Goal: Navigation & Orientation: Find specific page/section

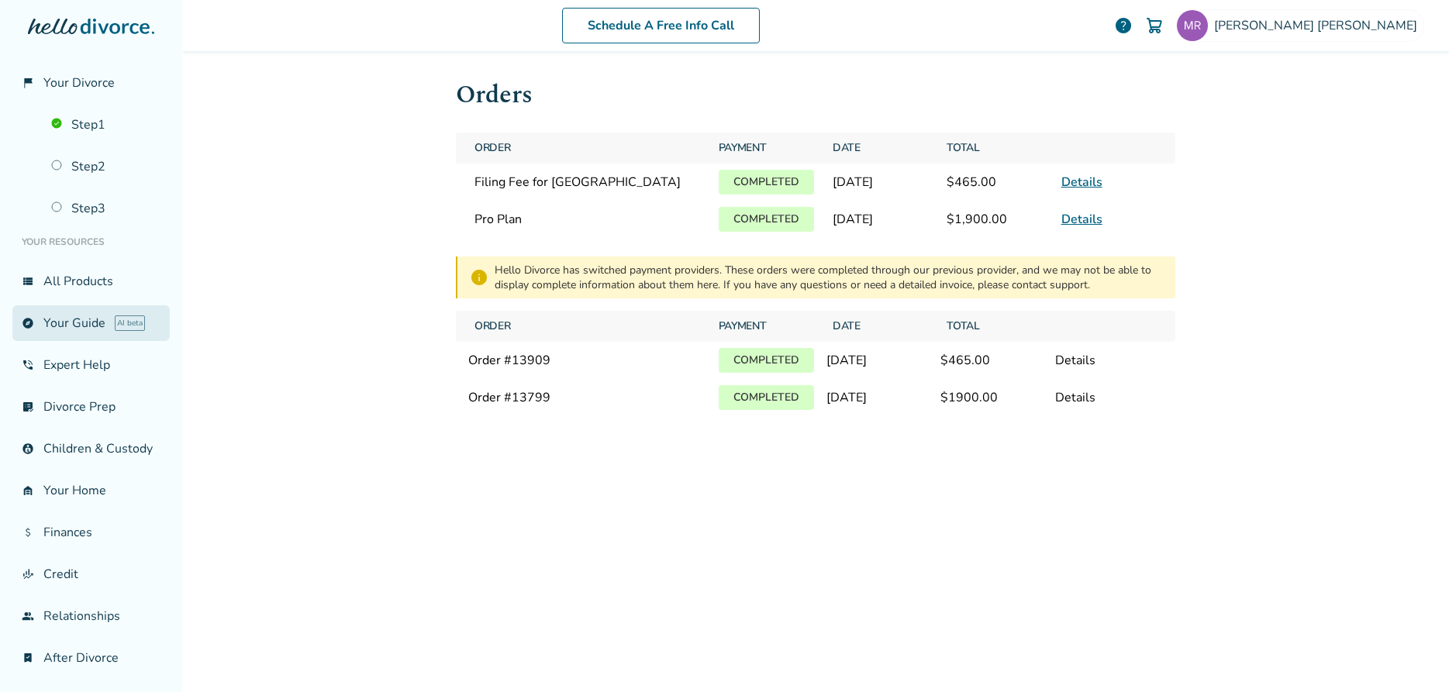
click at [88, 324] on link "explore Your Guide AI beta" at bounding box center [90, 323] width 157 height 36
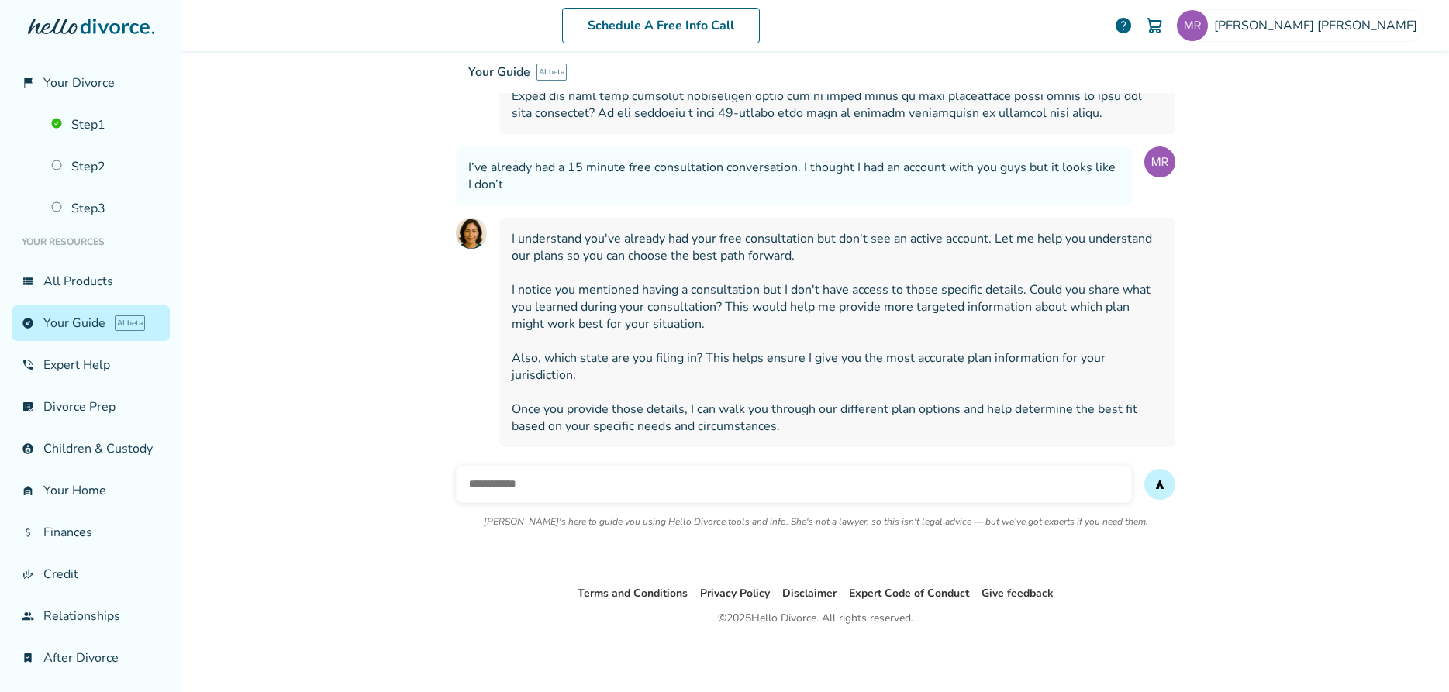
scroll to position [719, 0]
click at [92, 412] on link "list_alt_check Divorce Prep" at bounding box center [90, 407] width 157 height 36
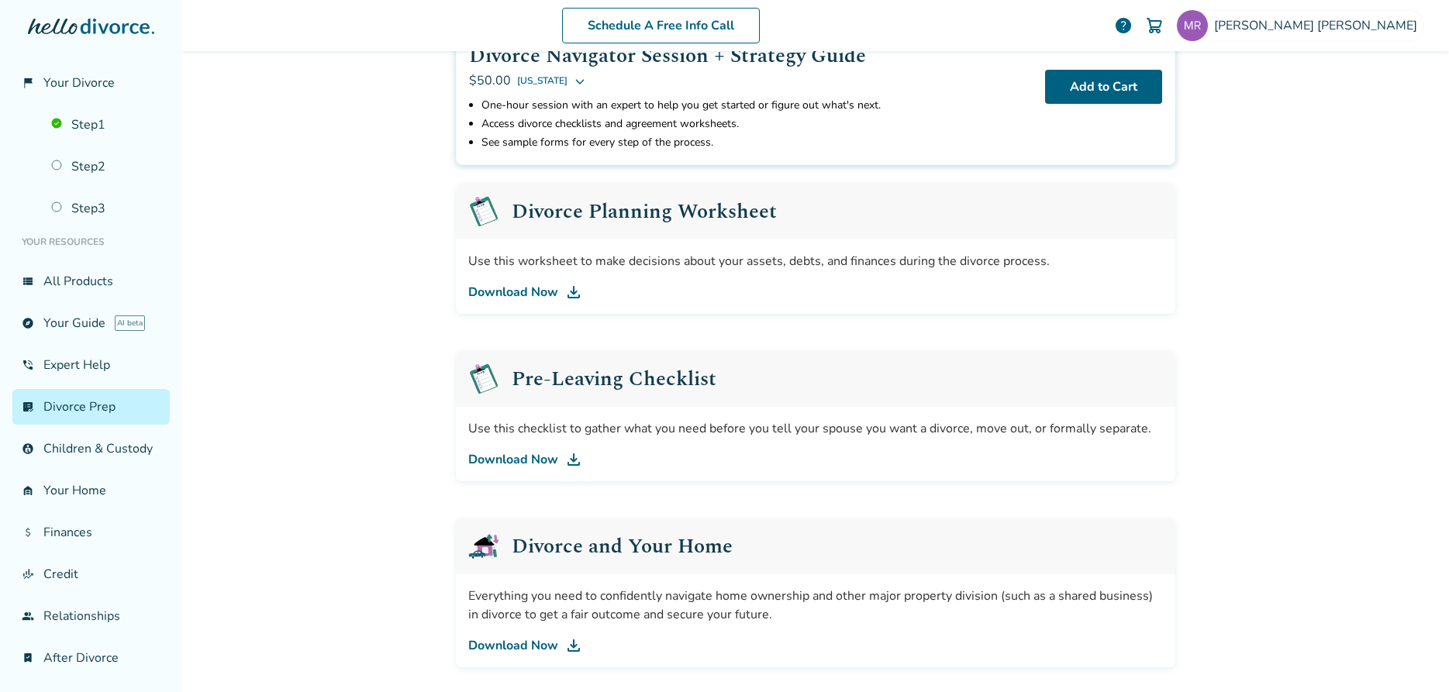
scroll to position [110, 0]
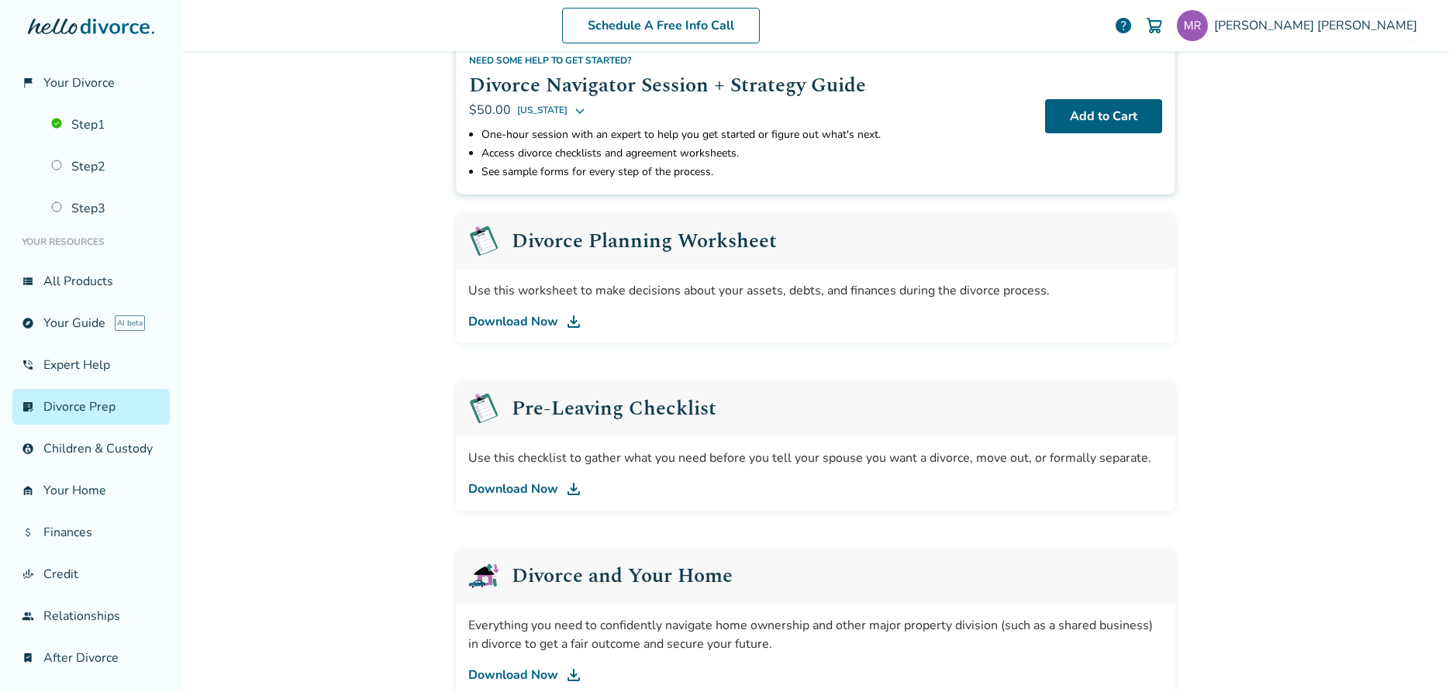
click at [494, 324] on link "Download Now" at bounding box center [815, 321] width 694 height 19
click at [95, 524] on link "attach_money Finances" at bounding box center [90, 533] width 157 height 36
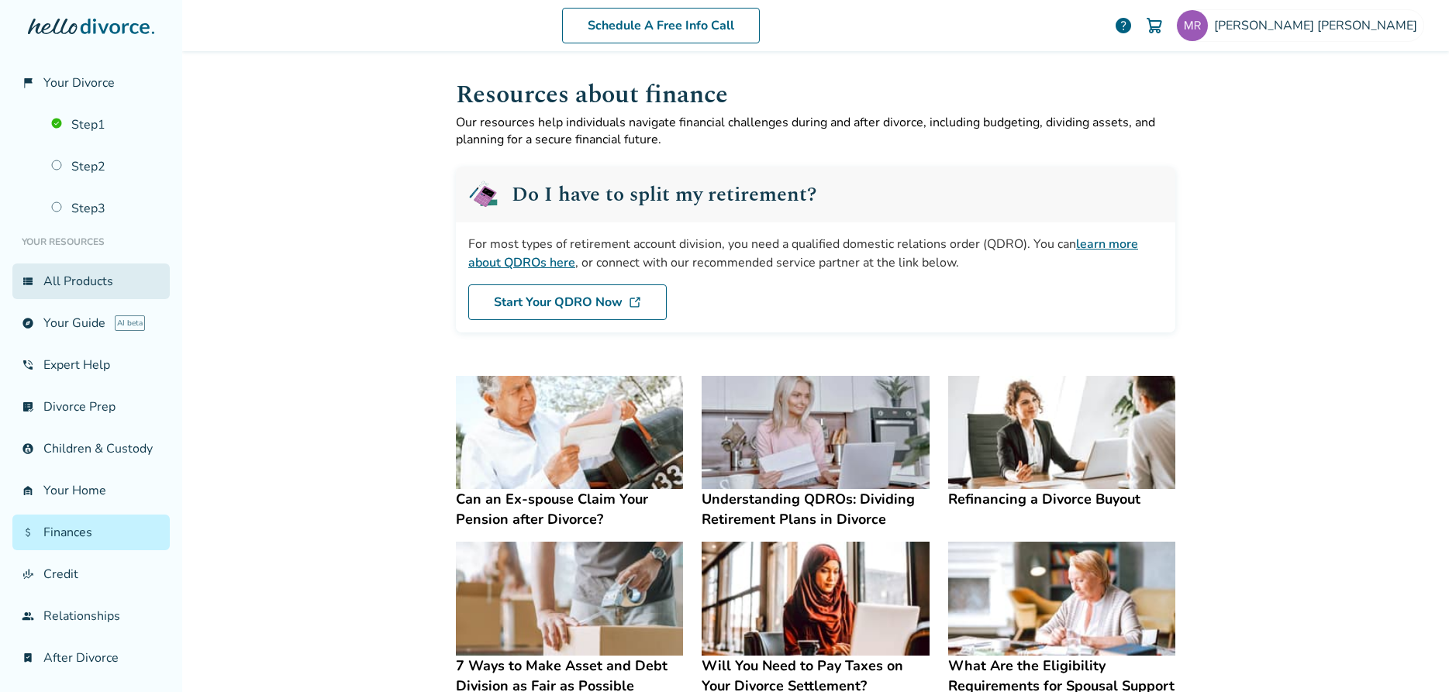
click at [95, 284] on link "view_list All Products" at bounding box center [90, 282] width 157 height 36
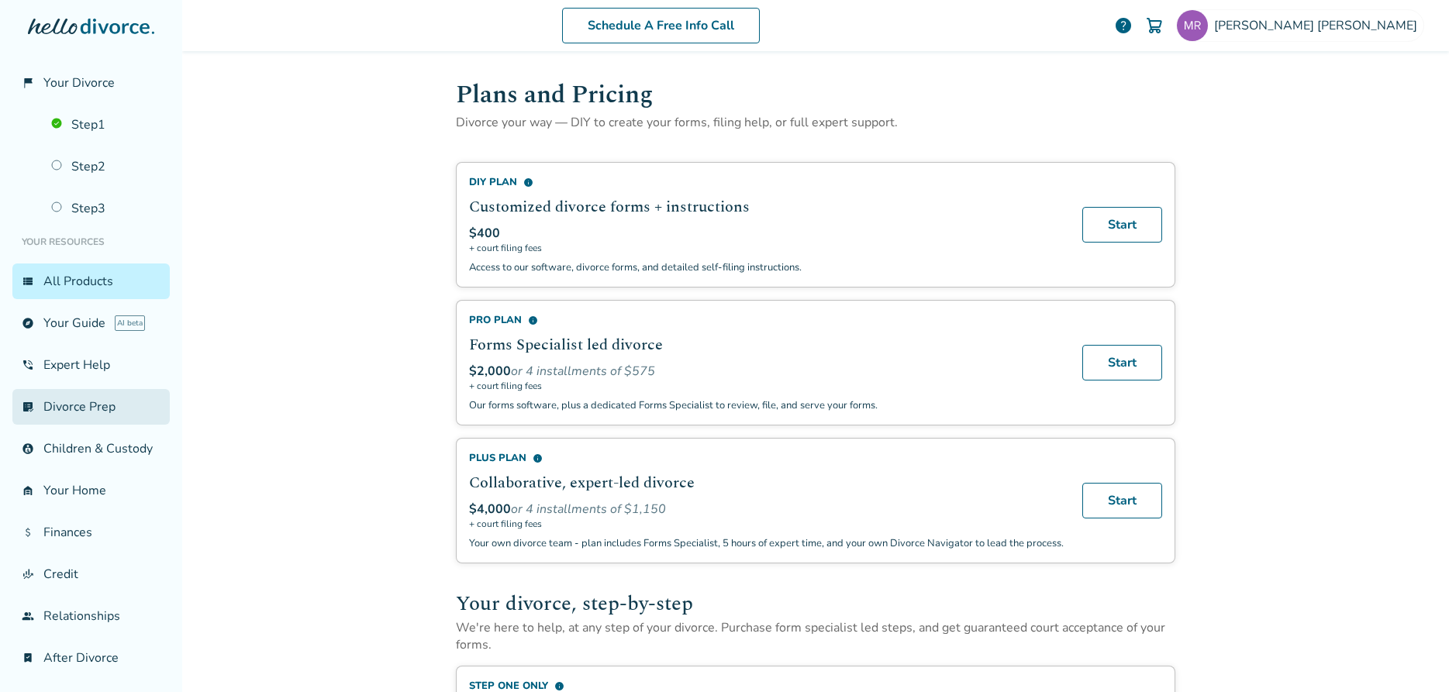
click at [93, 406] on link "list_alt_check Divorce Prep" at bounding box center [90, 407] width 157 height 36
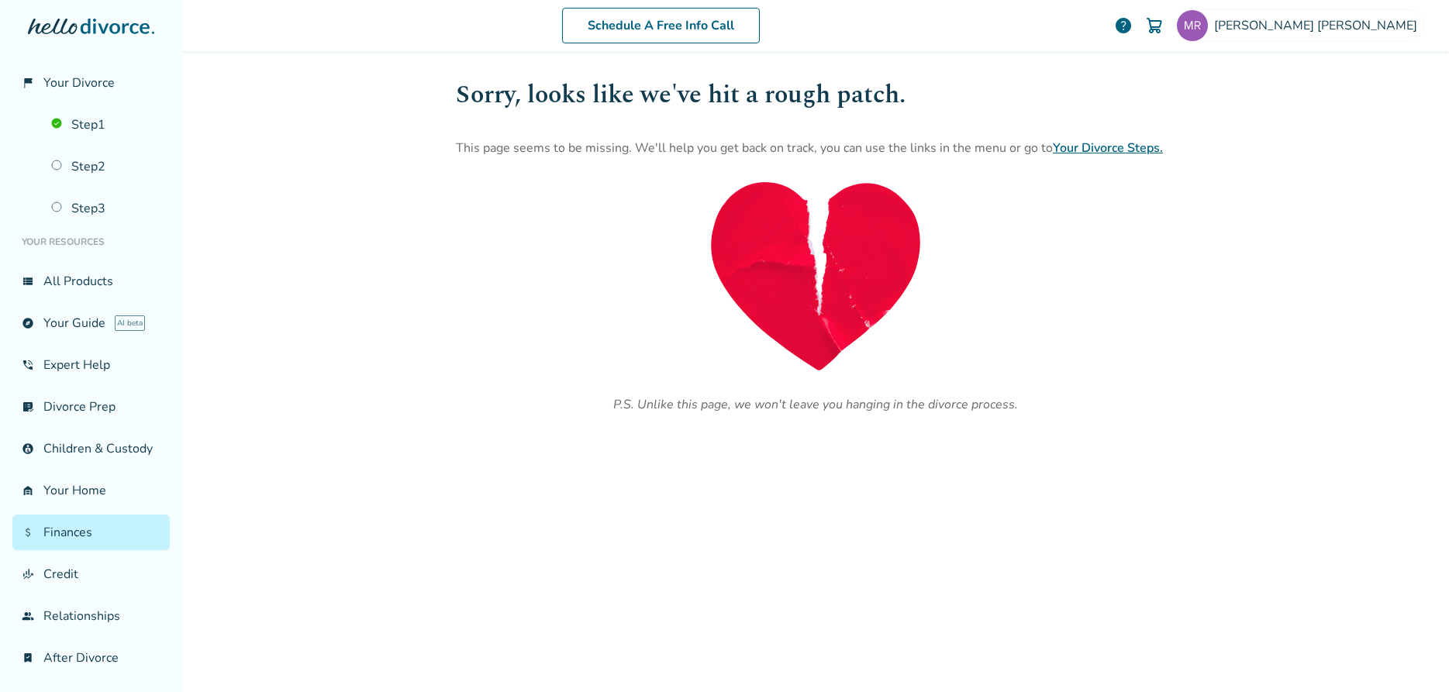
click at [1080, 149] on link "Your Divorce Steps." at bounding box center [1108, 148] width 110 height 17
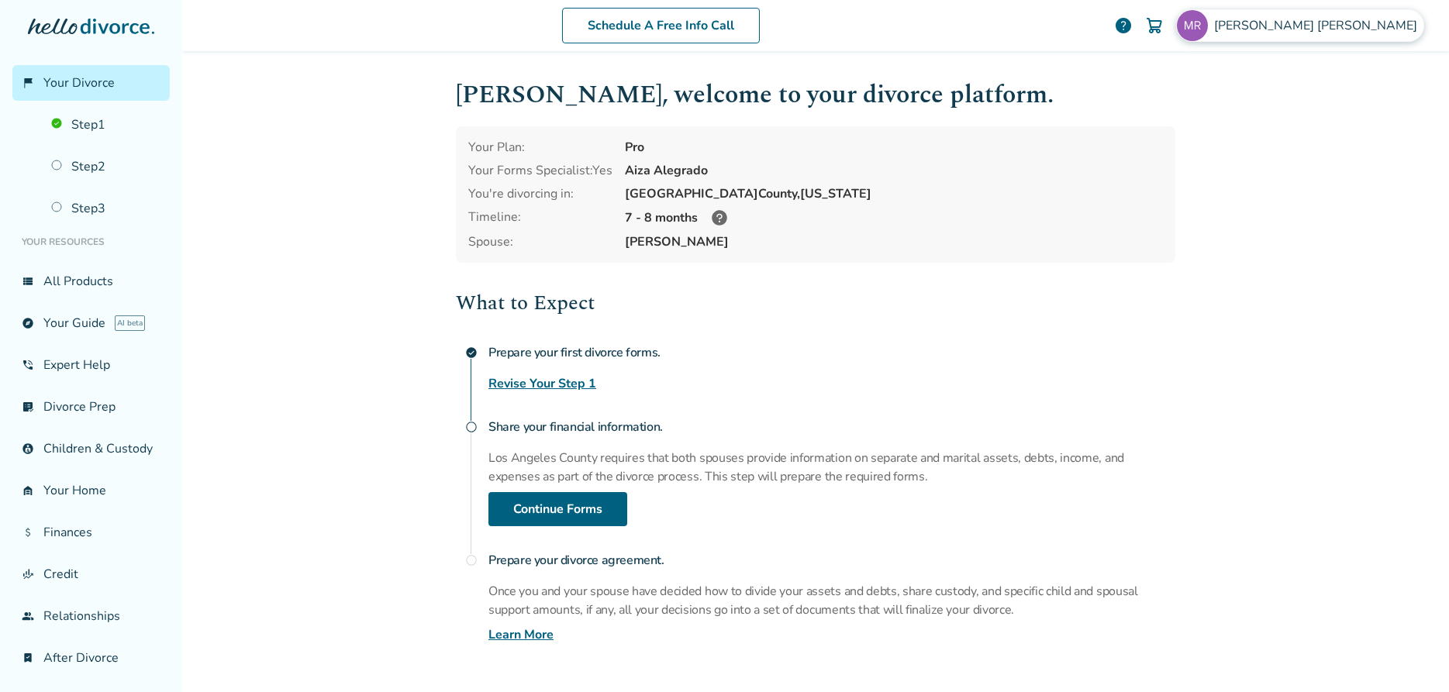
click at [1372, 22] on span "Morgan Rusler" at bounding box center [1318, 25] width 209 height 17
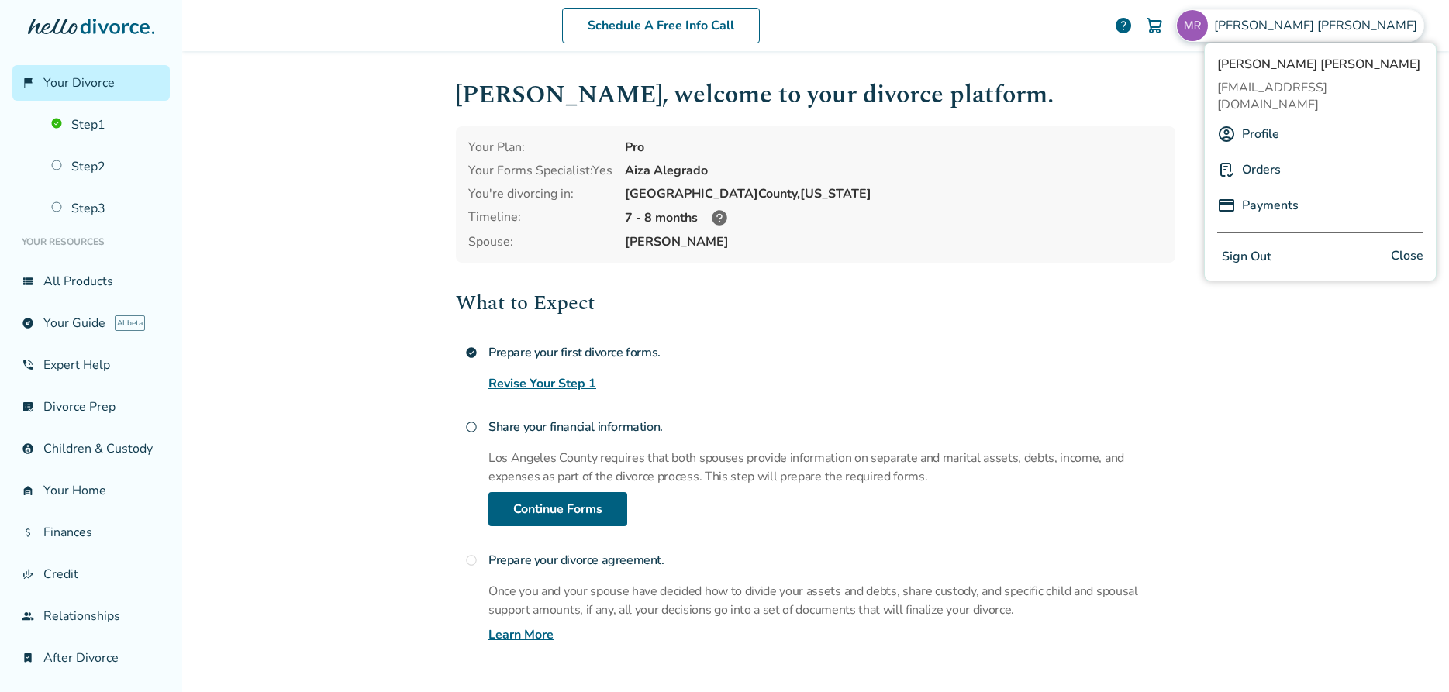
click at [1260, 119] on link "Profile" at bounding box center [1260, 133] width 37 height 29
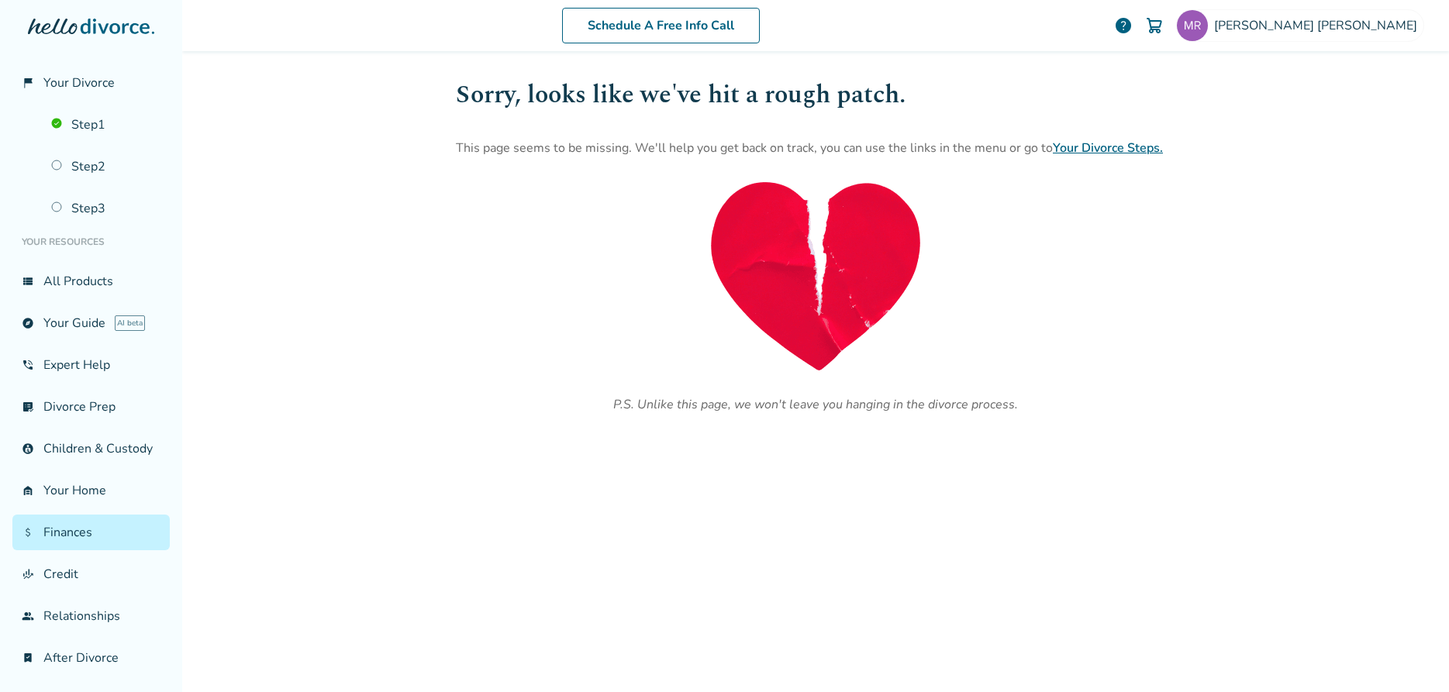
click at [329, 397] on div "Schedule A Free Info Call Morgan Rusler help Schedule A Free Call Morgan Rusler…" at bounding box center [815, 346] width 1267 height 692
